Goal: Task Accomplishment & Management: Use online tool/utility

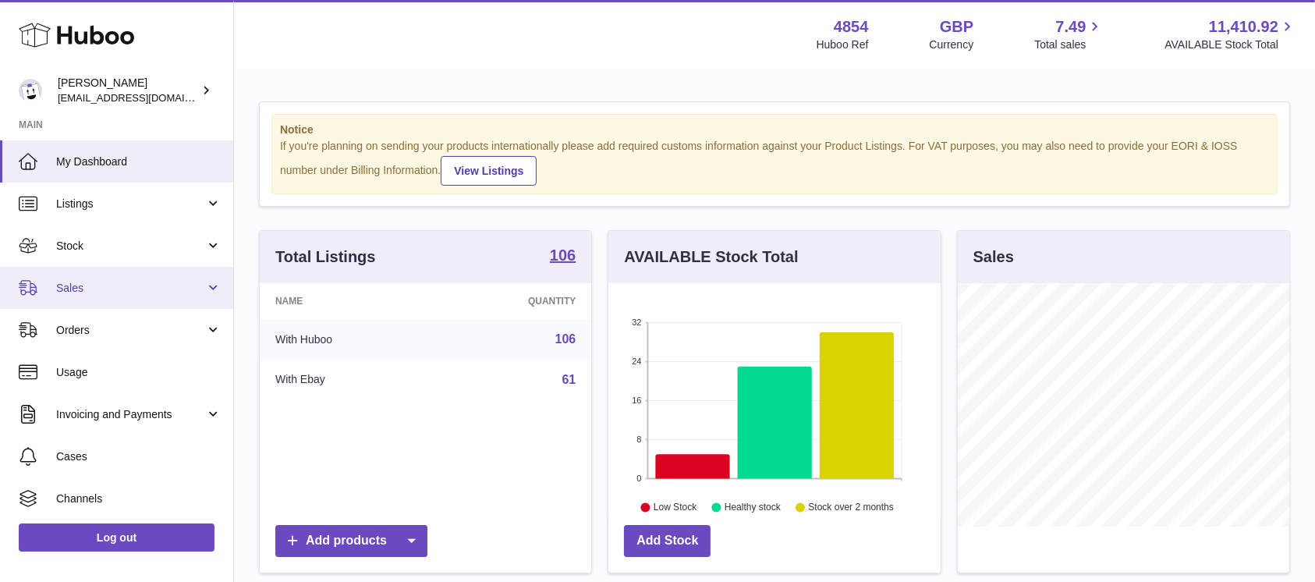
click at [166, 289] on span "Sales" at bounding box center [130, 288] width 149 height 15
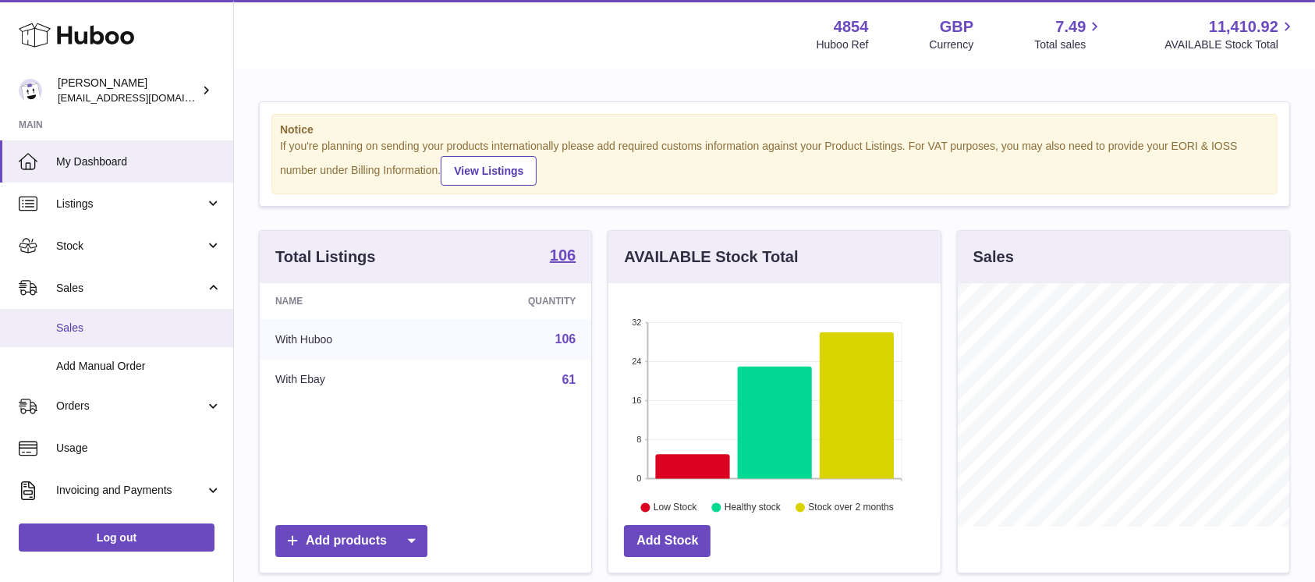
click at [147, 332] on span "Sales" at bounding box center [138, 328] width 165 height 15
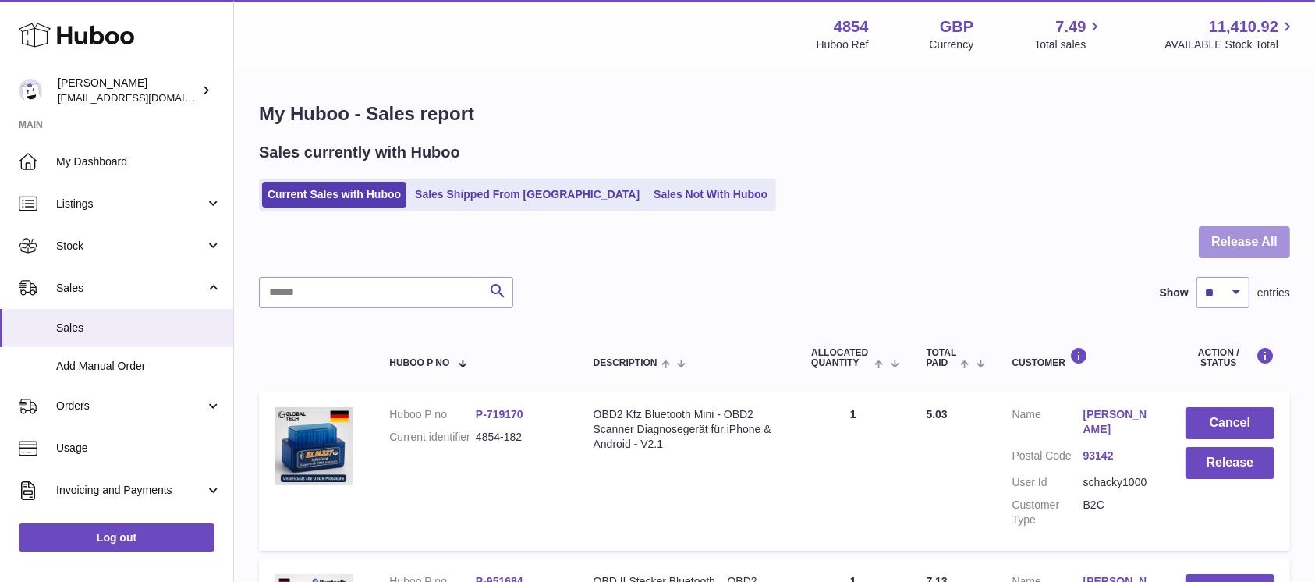
click at [1225, 232] on button "Release All" at bounding box center [1244, 242] width 91 height 32
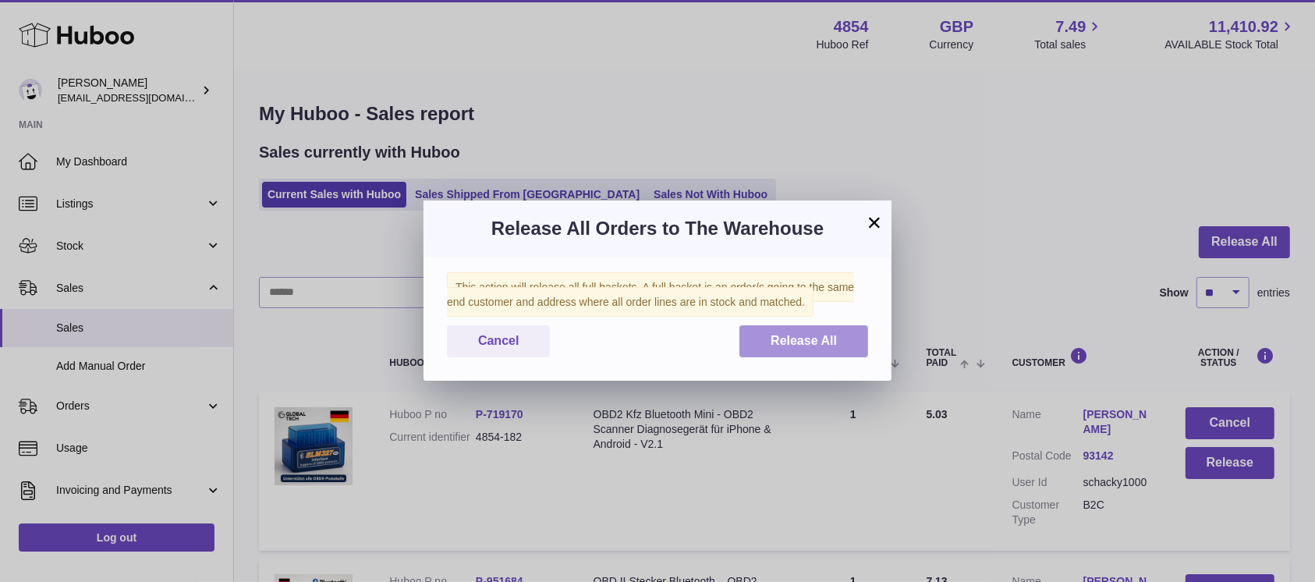
click at [764, 351] on button "Release All" at bounding box center [804, 341] width 129 height 32
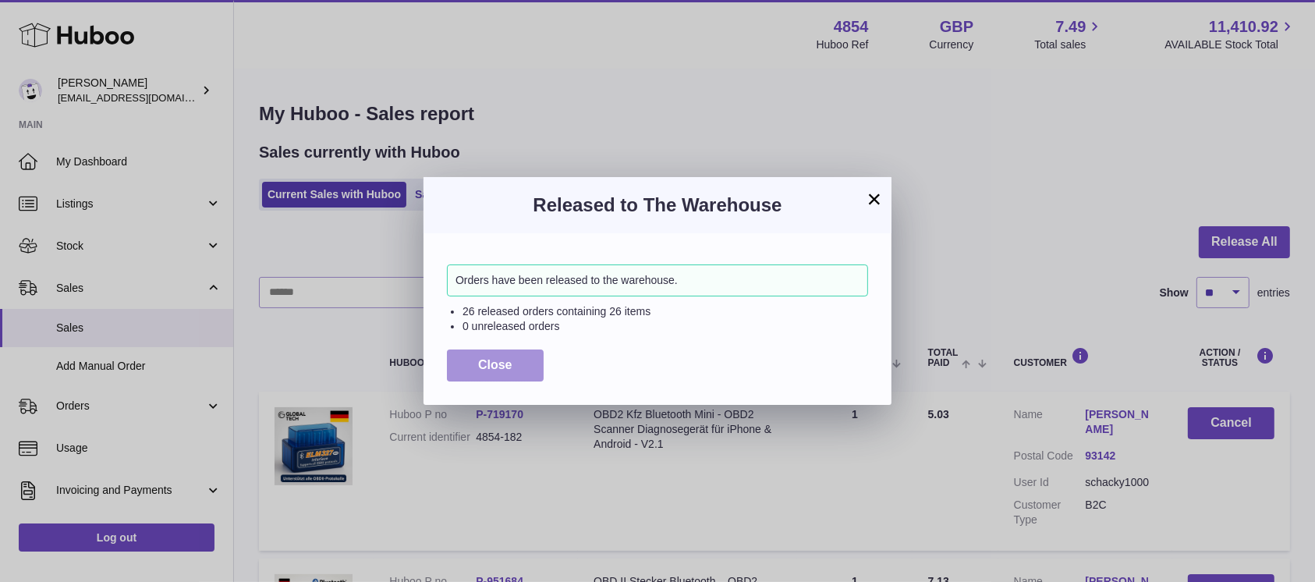
click at [487, 354] on button "Close" at bounding box center [495, 365] width 97 height 32
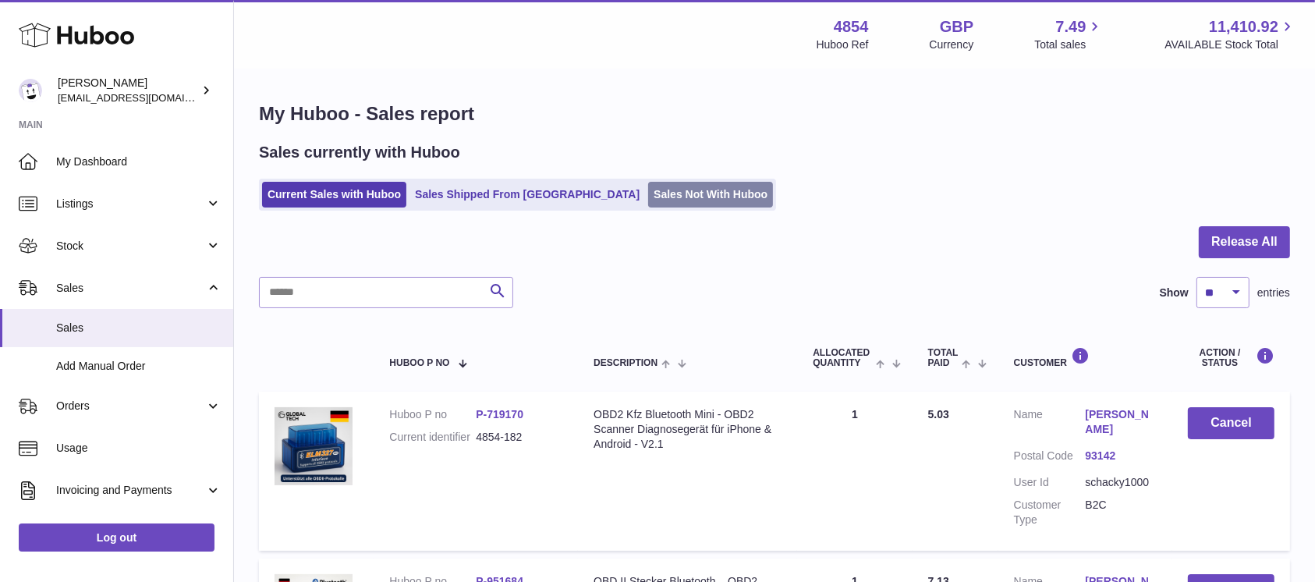
click at [666, 189] on link "Sales Not With Huboo" at bounding box center [710, 195] width 125 height 26
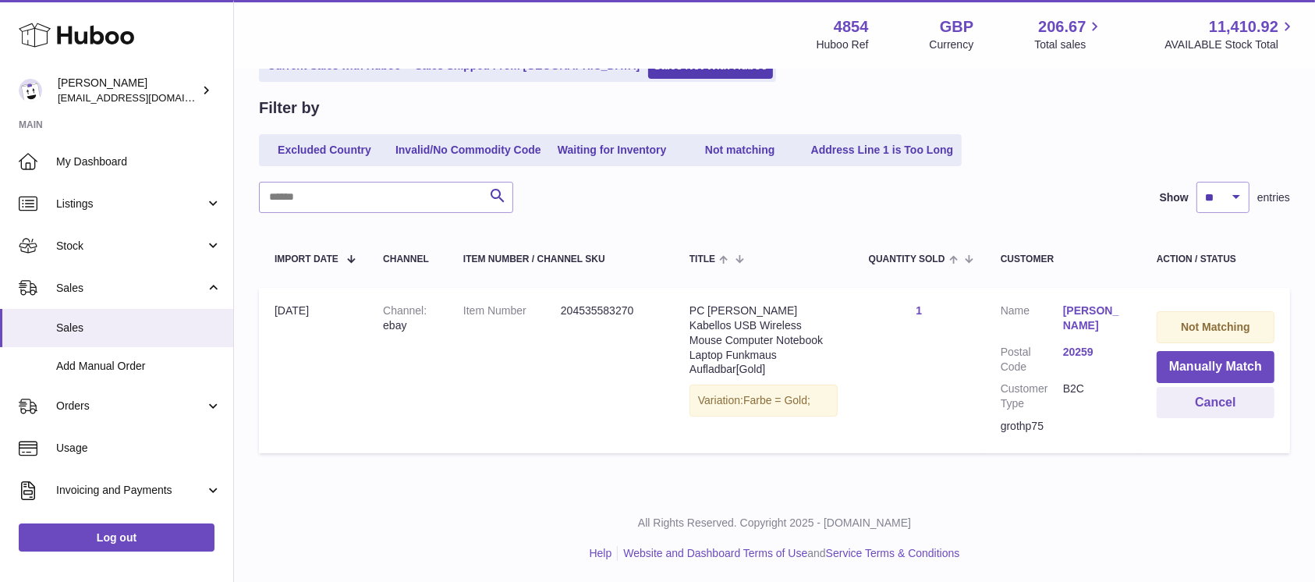
scroll to position [130, 0]
click at [1171, 363] on button "Manually Match" at bounding box center [1216, 365] width 118 height 32
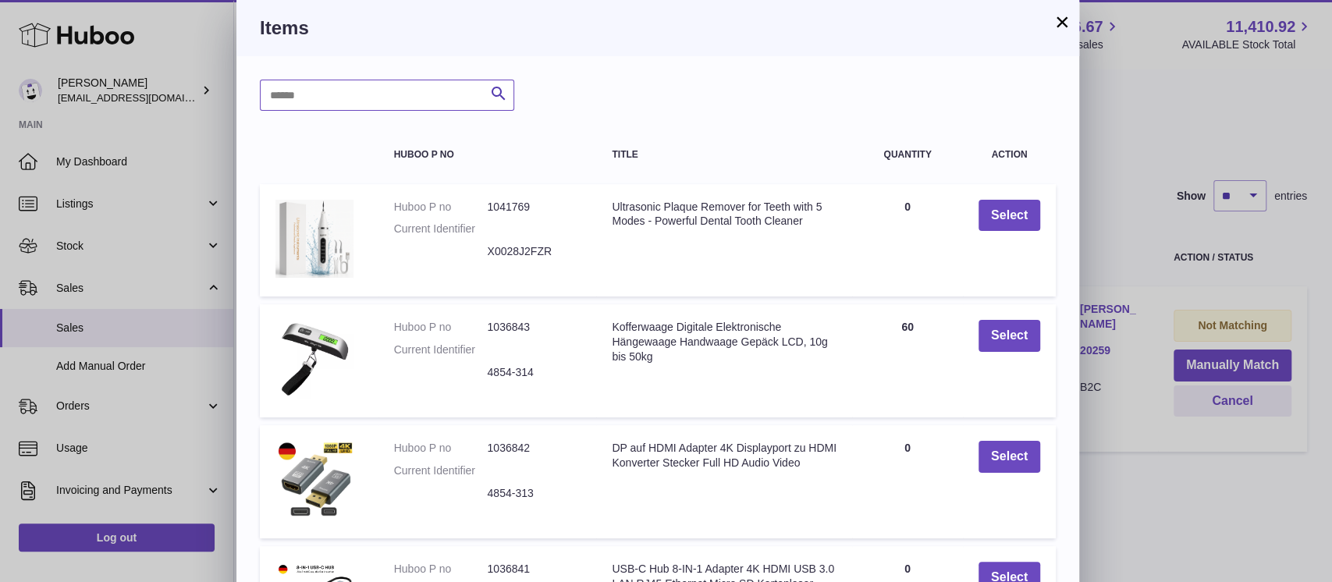
click at [425, 96] on input "text" at bounding box center [387, 95] width 254 height 31
type input "*****"
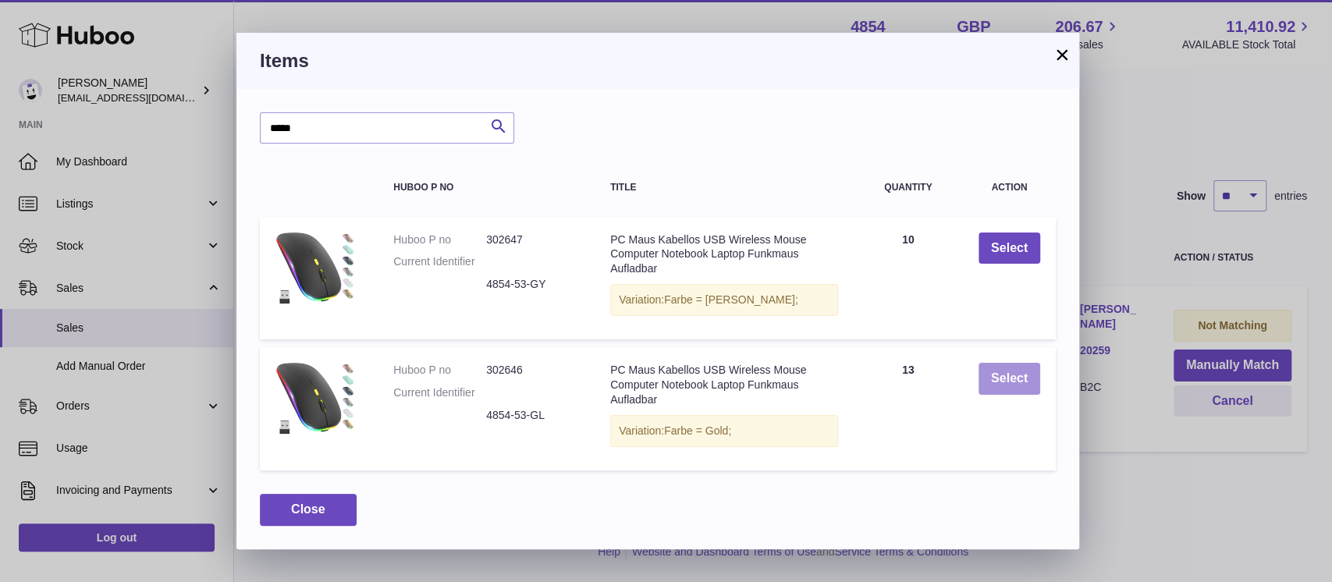
click at [997, 364] on button "Select" at bounding box center [1009, 379] width 62 height 32
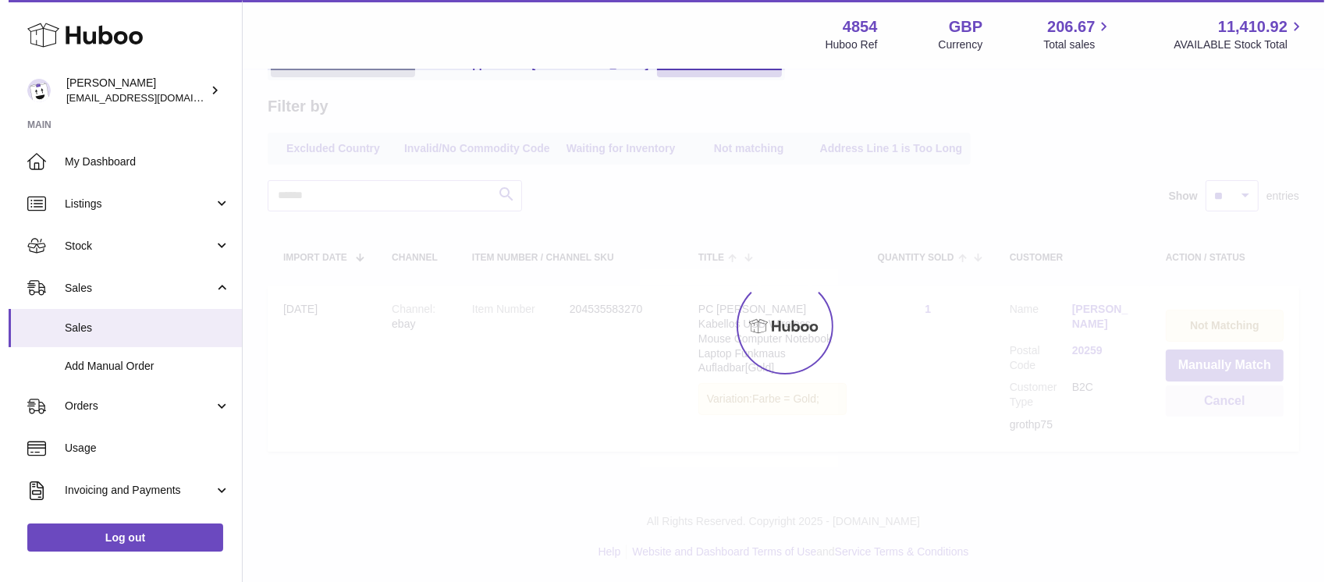
scroll to position [0, 0]
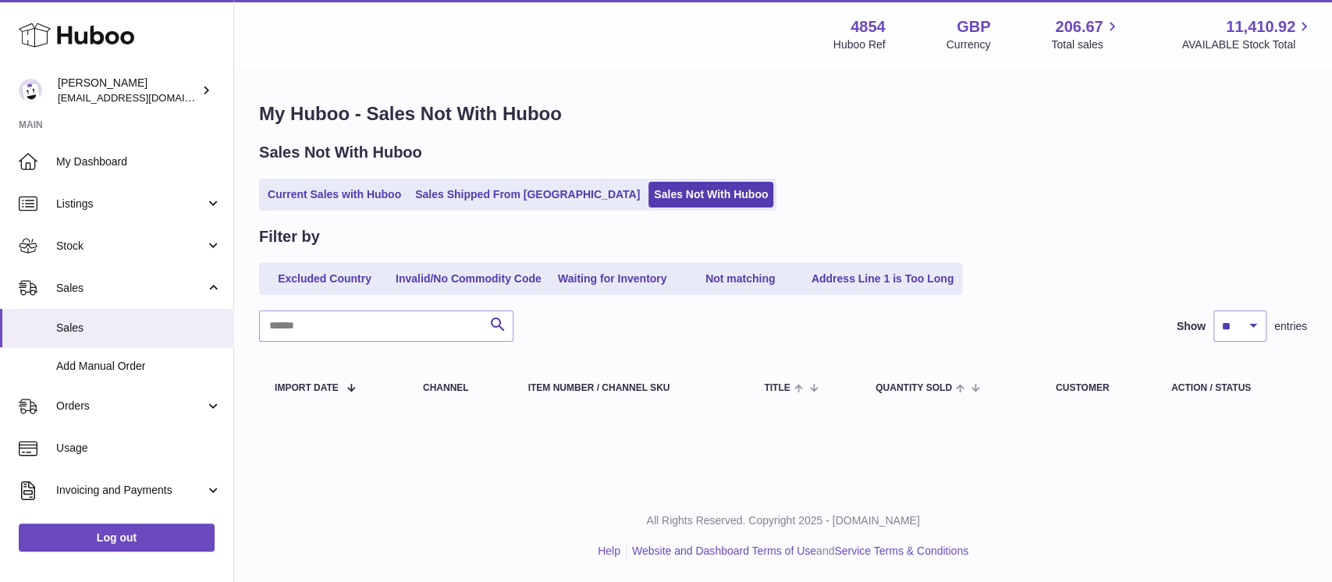
click at [319, 176] on div "Sales Not With Huboo Current Sales with Huboo Sales Shipped From Huboo Sales No…" at bounding box center [783, 176] width 1048 height 69
click at [324, 198] on link "Current Sales with Huboo" at bounding box center [334, 195] width 144 height 26
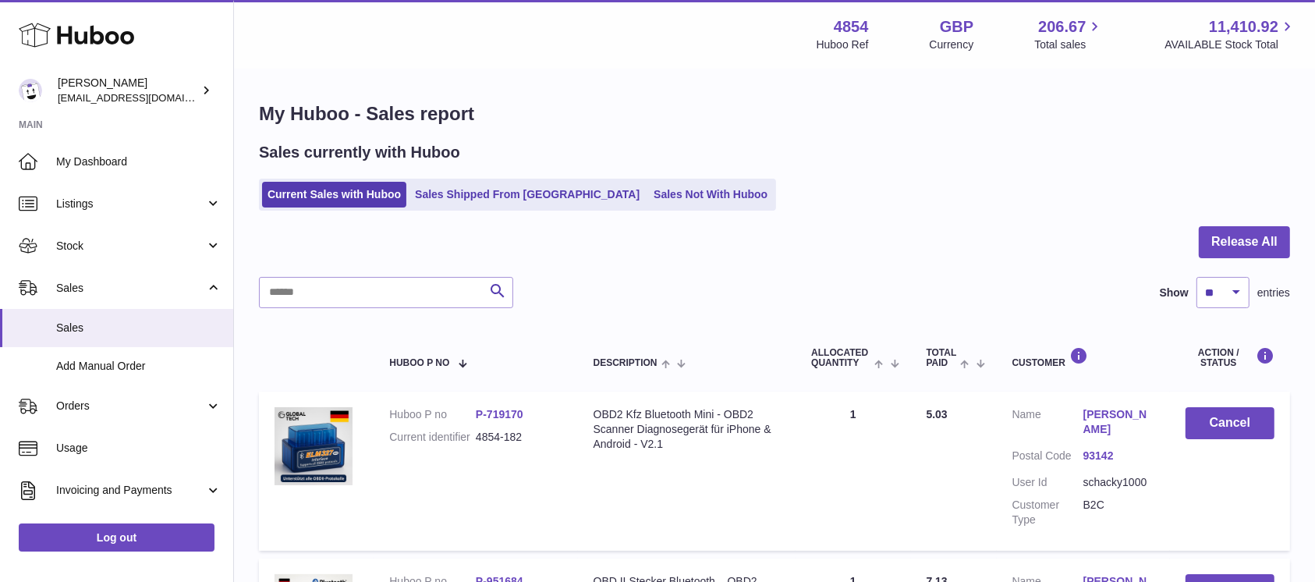
click at [1196, 256] on div at bounding box center [774, 251] width 1031 height 51
click at [1208, 252] on button "Release All" at bounding box center [1244, 242] width 91 height 32
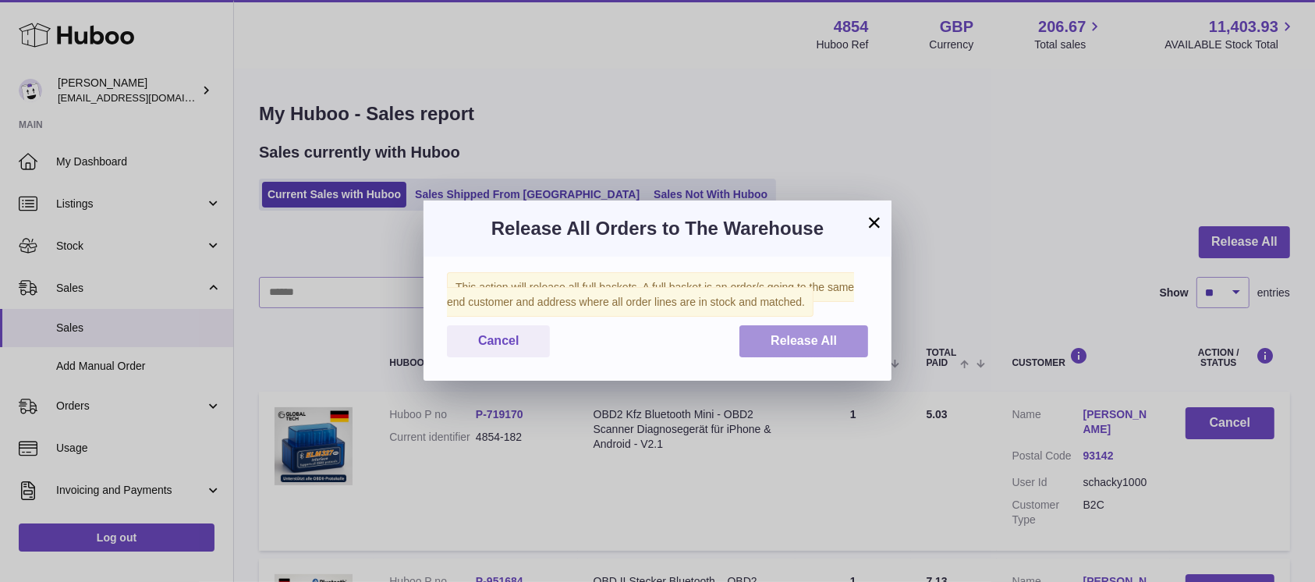
click at [842, 332] on button "Release All" at bounding box center [804, 341] width 129 height 32
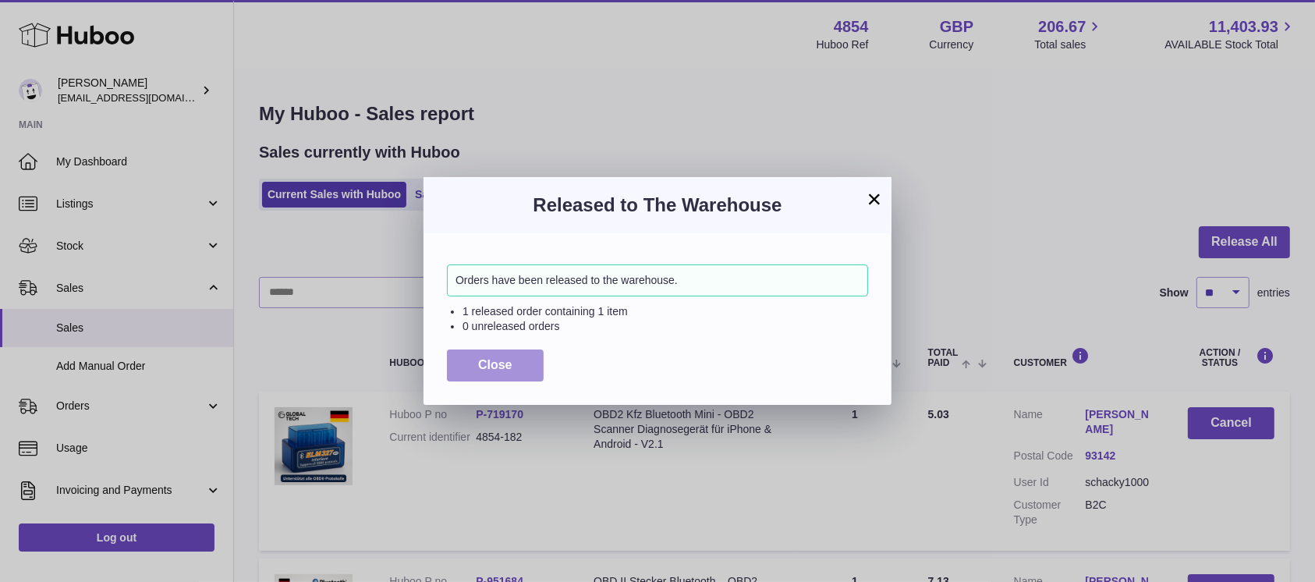
click at [508, 361] on span "Close" at bounding box center [495, 364] width 34 height 13
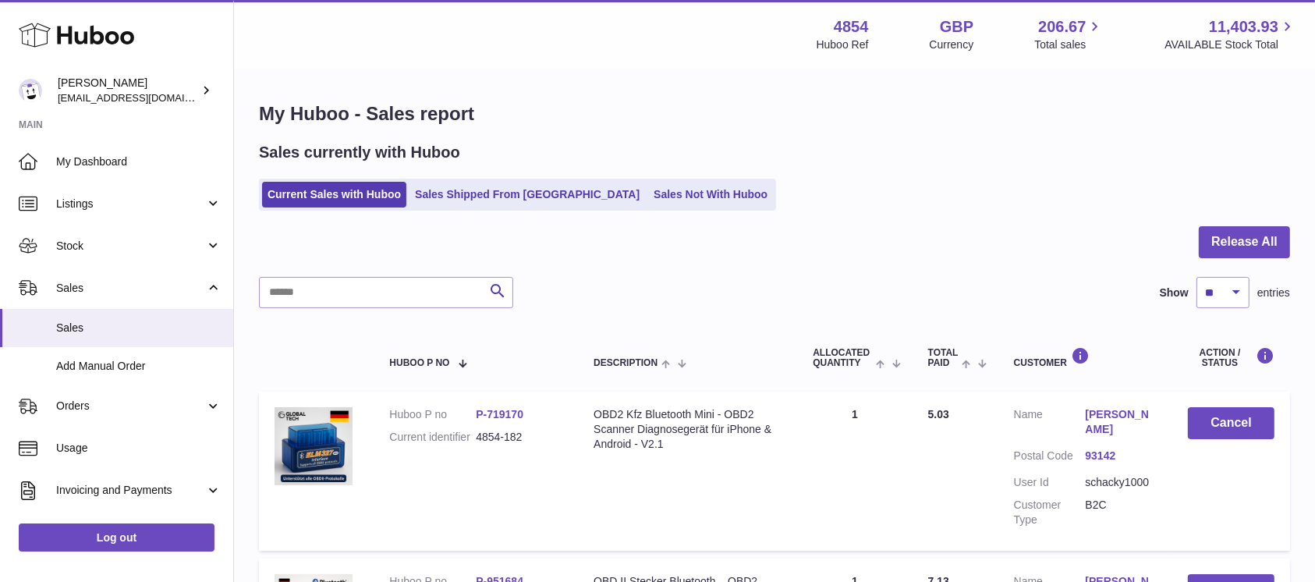
click at [648, 202] on link "Sales Not With Huboo" at bounding box center [710, 195] width 125 height 26
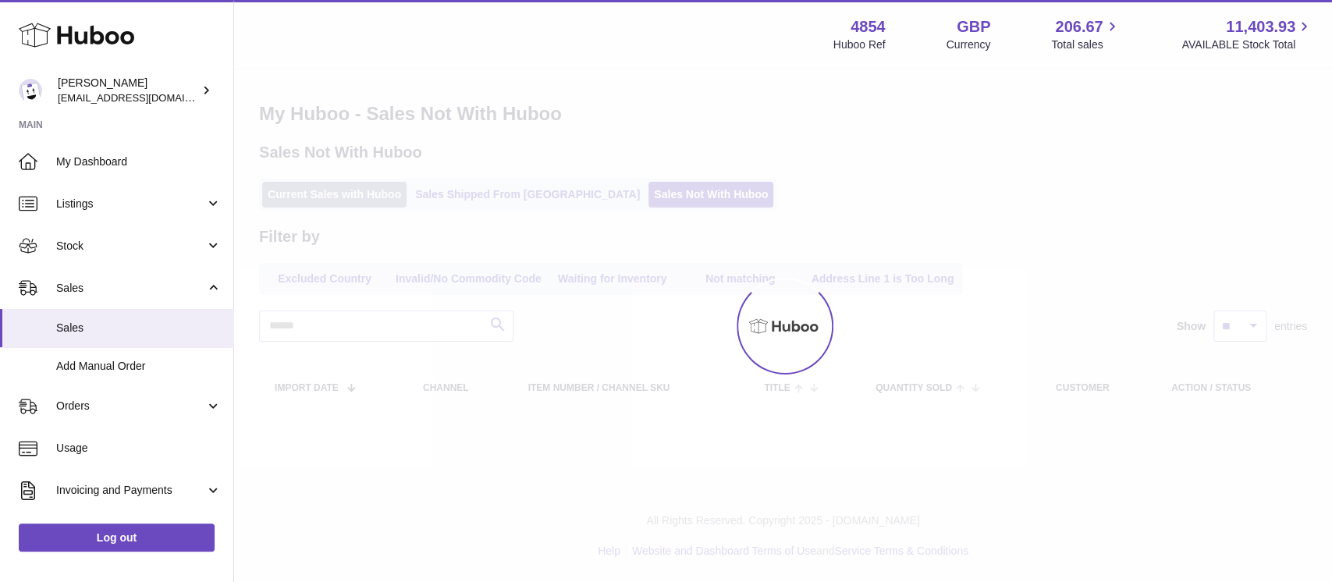
click at [344, 197] on div "Menu Huboo 4854 Huboo Ref GBP Currency 206.67 Total sales 11,403.93 AVAILABLE S…" at bounding box center [783, 224] width 1098 height 448
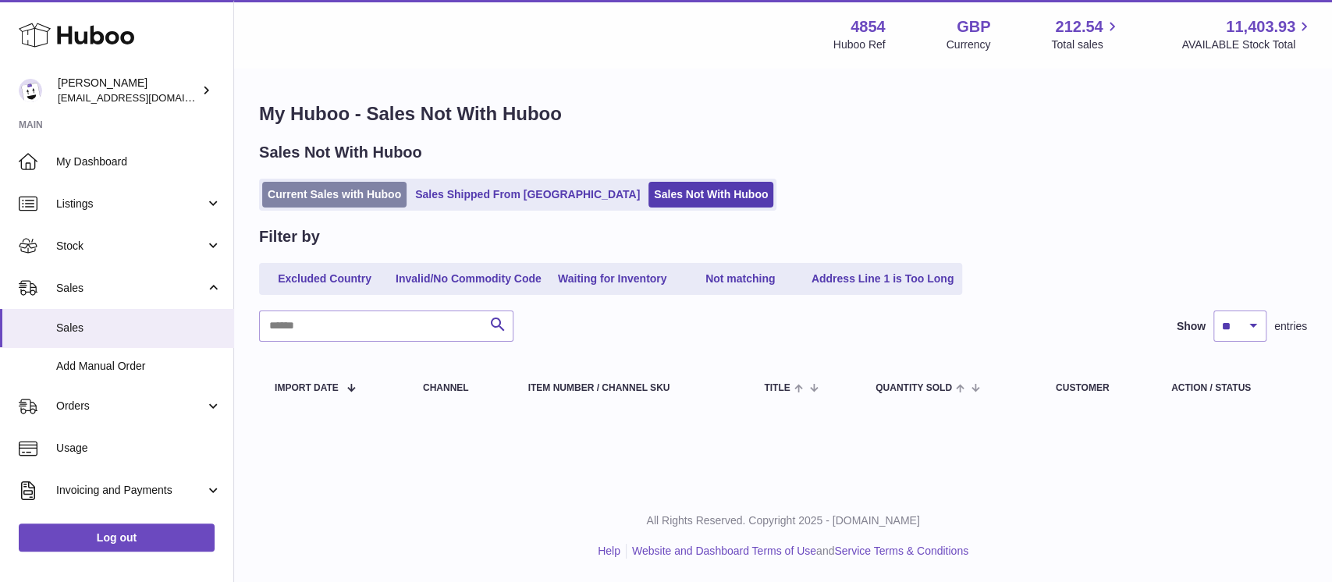
click at [344, 197] on link "Current Sales with Huboo" at bounding box center [334, 195] width 144 height 26
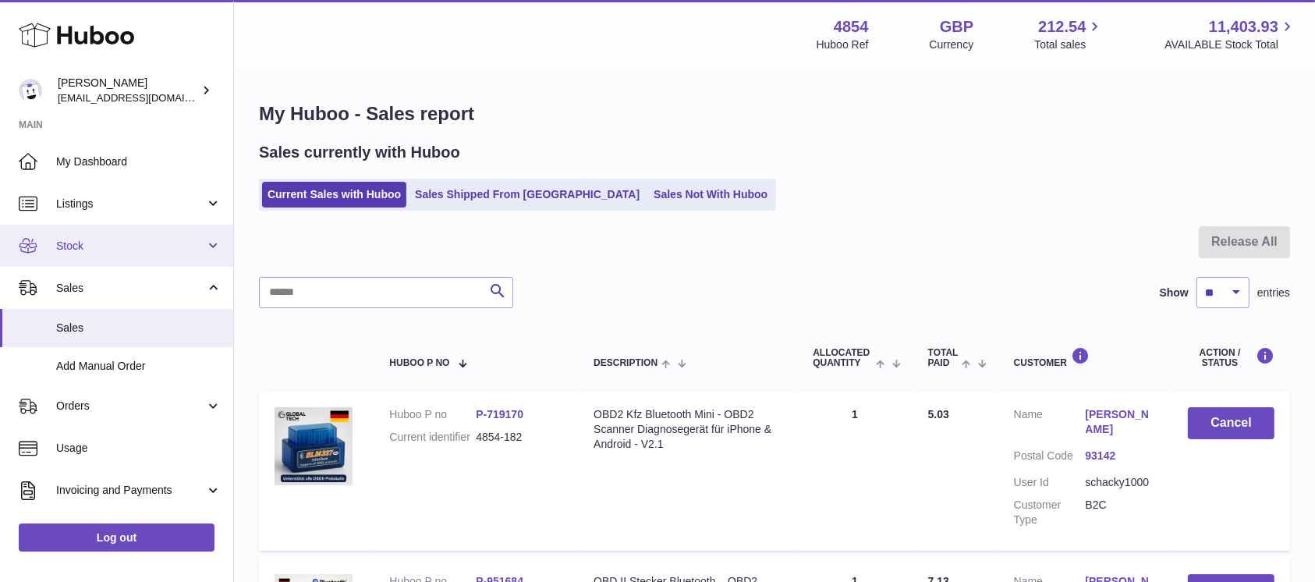
click at [136, 239] on span "Stock" at bounding box center [130, 246] width 149 height 15
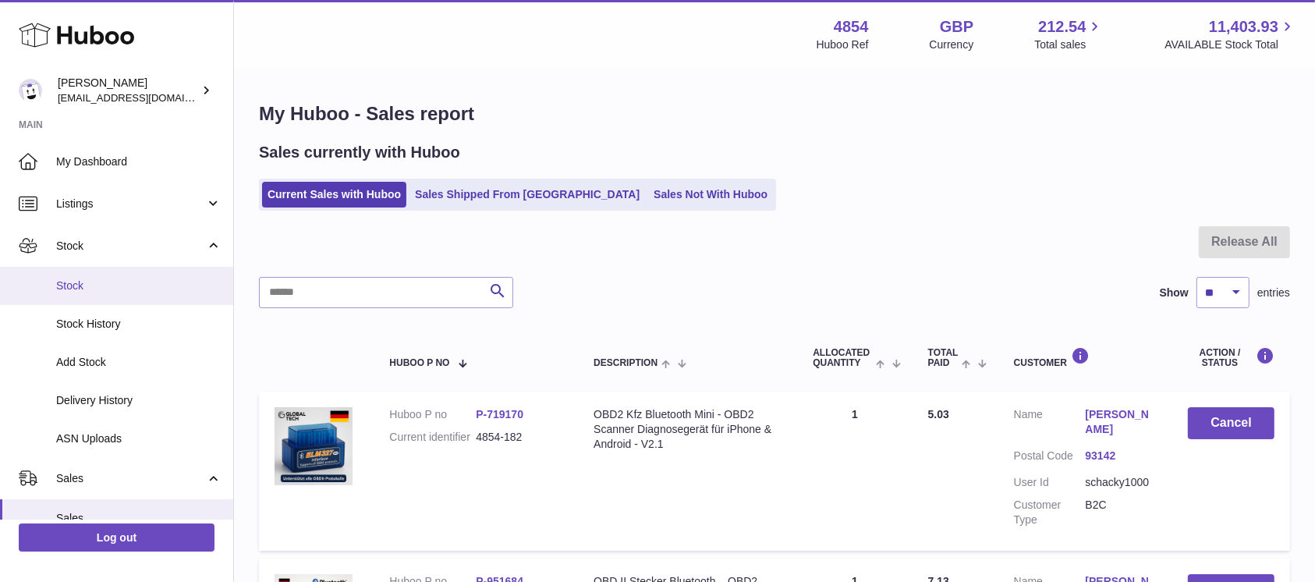
click at [117, 286] on span "Stock" at bounding box center [138, 285] width 165 height 15
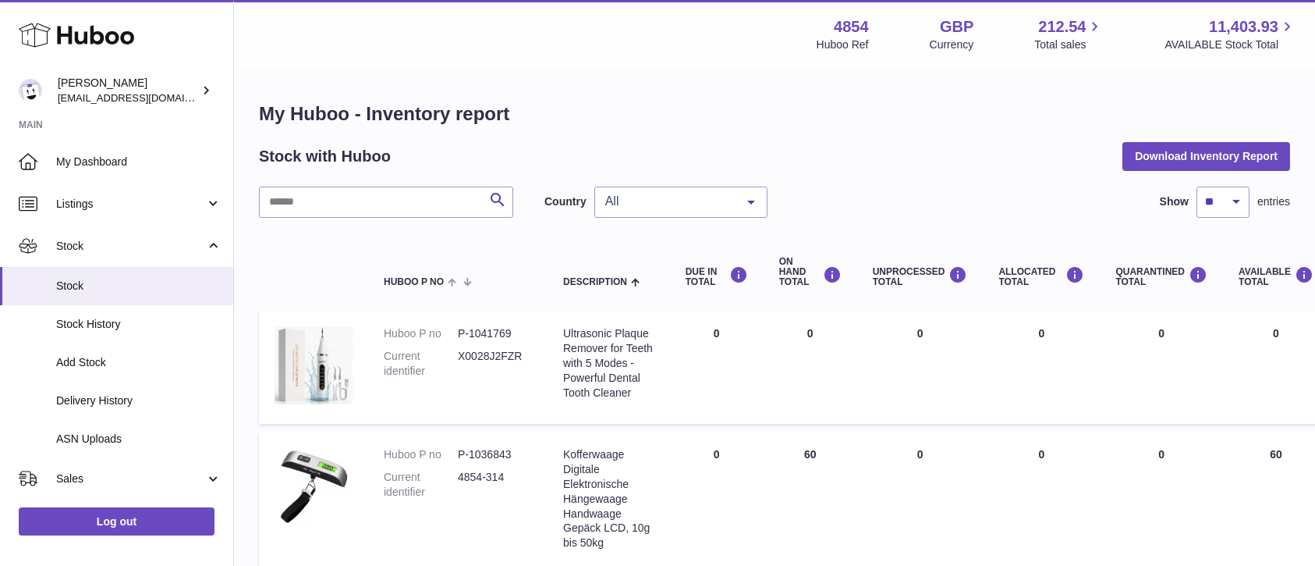
click at [395, 195] on input "text" at bounding box center [386, 201] width 254 height 31
type input "****"
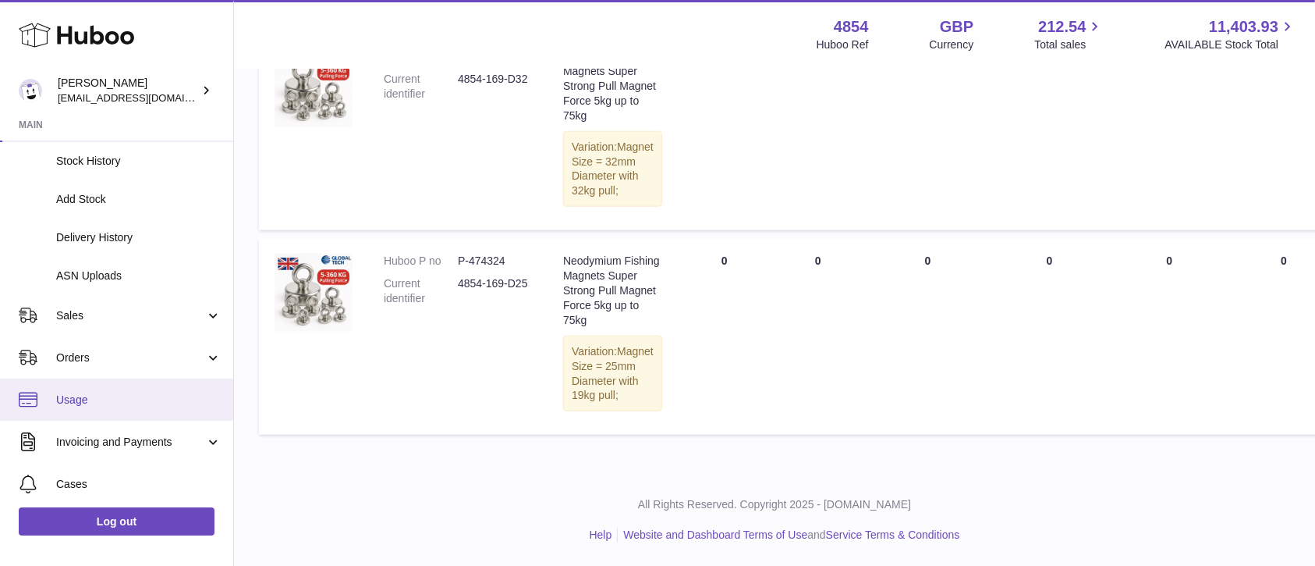
scroll to position [208, 0]
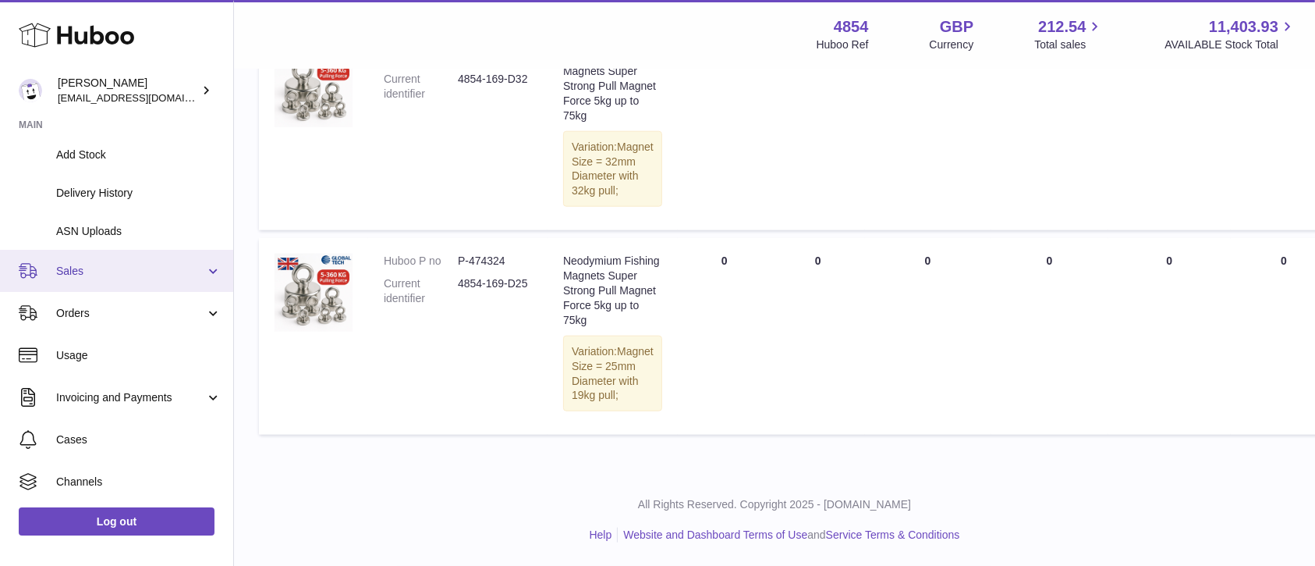
click at [159, 276] on span "Sales" at bounding box center [130, 271] width 149 height 15
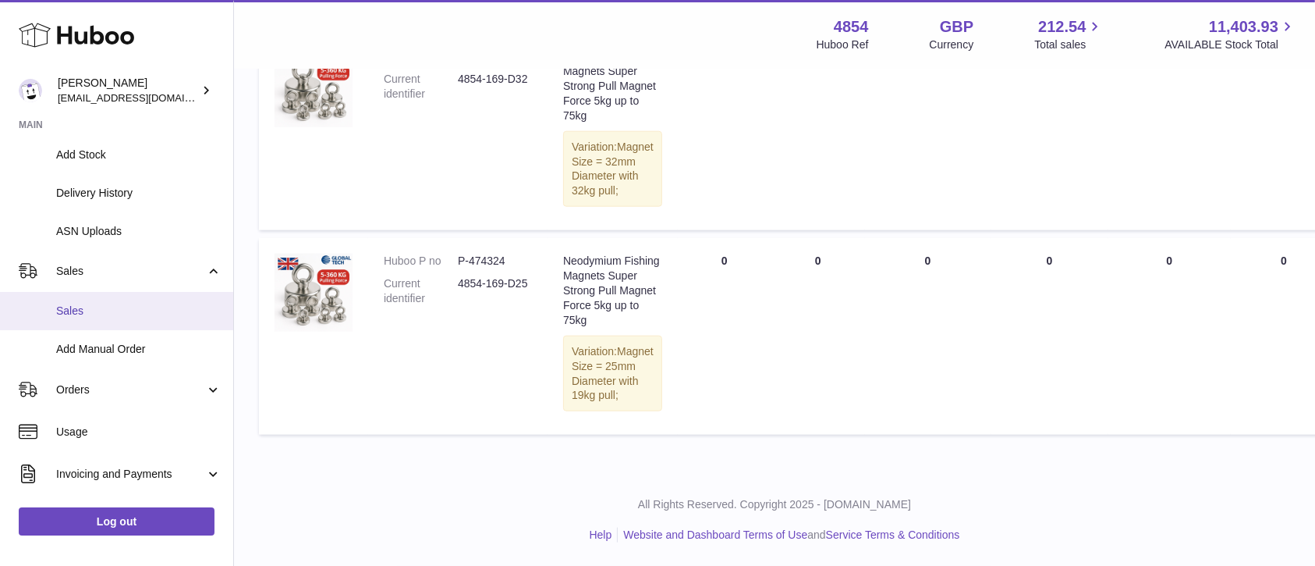
click at [118, 307] on span "Sales" at bounding box center [138, 310] width 165 height 15
